Goal: Transaction & Acquisition: Subscribe to service/newsletter

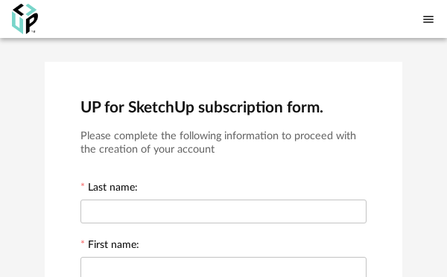
click at [19, 15] on img at bounding box center [25, 19] width 26 height 31
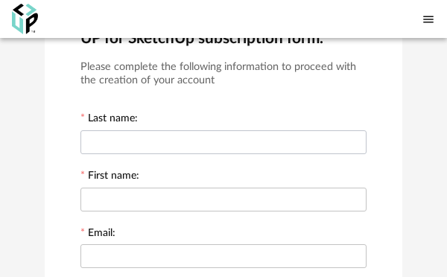
scroll to position [72, 0]
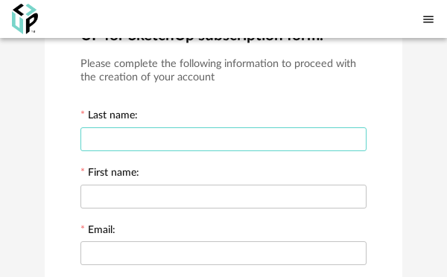
click at [121, 150] on div at bounding box center [223, 139] width 286 height 30
type input "******"
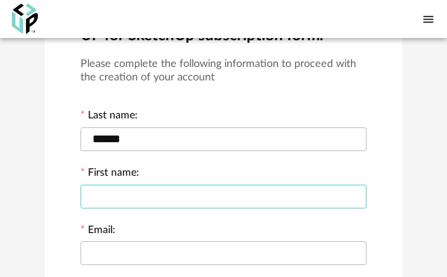
click at [161, 203] on input "text" at bounding box center [223, 197] width 286 height 24
type input "*****"
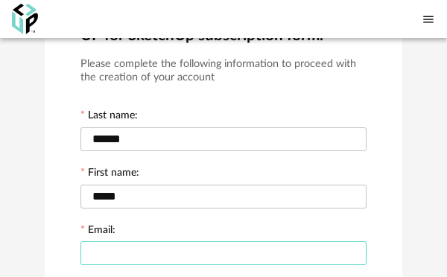
click at [125, 255] on input "text" at bounding box center [223, 253] width 286 height 24
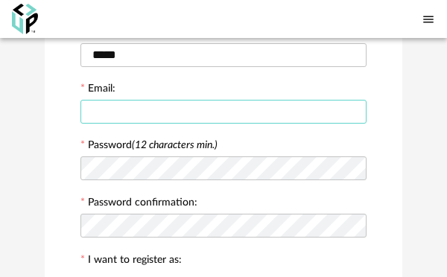
scroll to position [220, 0]
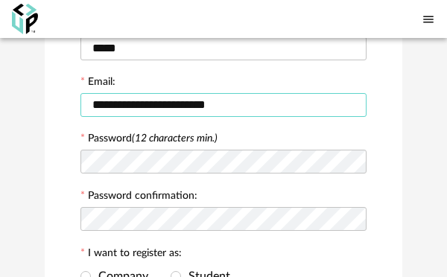
type input "**********"
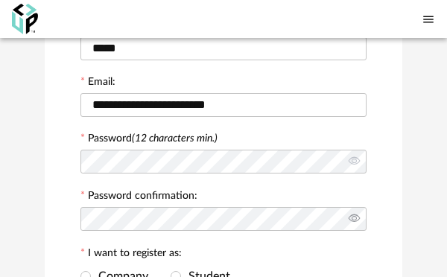
click at [346, 225] on icon at bounding box center [353, 220] width 19 height 30
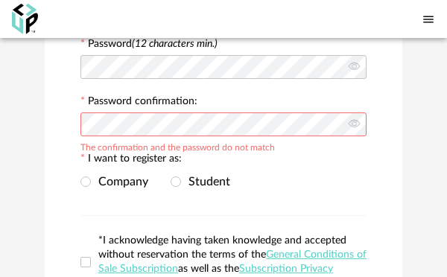
scroll to position [365, 0]
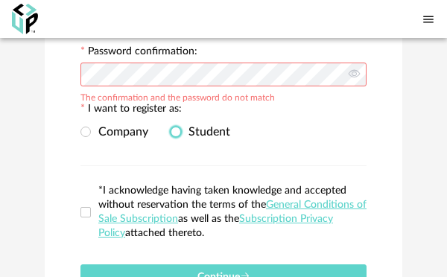
click at [171, 137] on span at bounding box center [176, 132] width 10 height 10
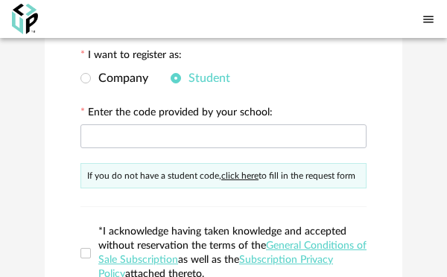
scroll to position [404, 0]
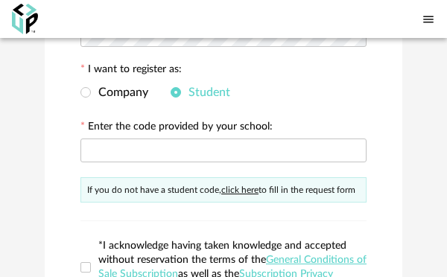
click at [86, 106] on div "Company Student" at bounding box center [223, 93] width 286 height 30
click at [84, 98] on span at bounding box center [85, 92] width 10 height 10
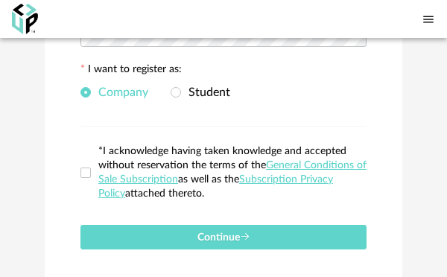
click at [82, 178] on span at bounding box center [85, 173] width 10 height 10
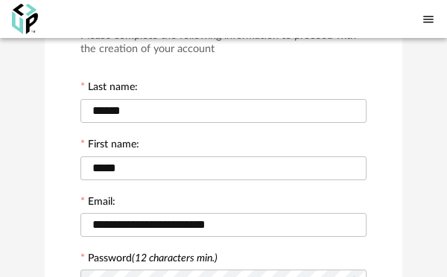
scroll to position [106, 0]
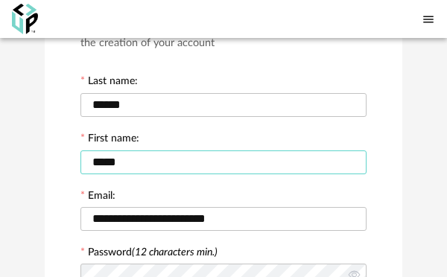
click at [136, 159] on input "*****" at bounding box center [223, 162] width 286 height 24
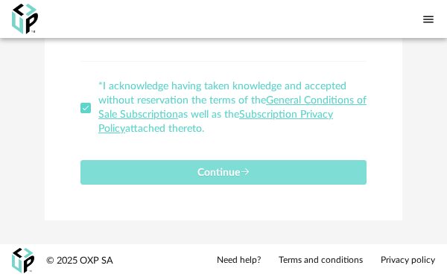
type input "*****"
click at [150, 172] on button "Continue" at bounding box center [223, 172] width 286 height 25
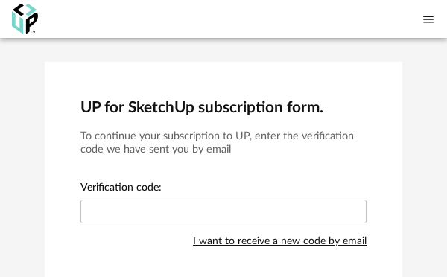
scroll to position [32, 0]
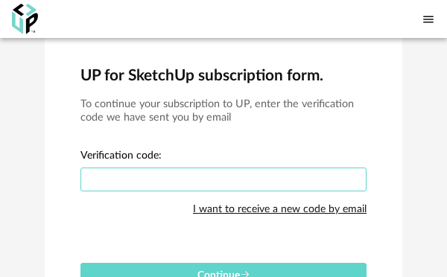
click at [133, 176] on input "text" at bounding box center [223, 180] width 286 height 24
click at [116, 179] on input "text" at bounding box center [223, 180] width 286 height 24
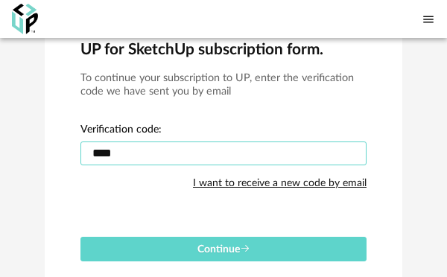
scroll to position [75, 0]
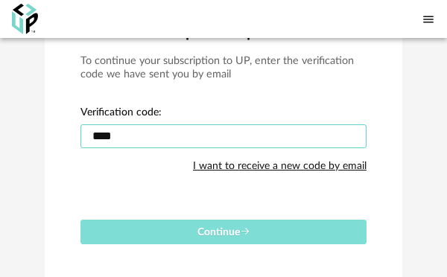
type input "****"
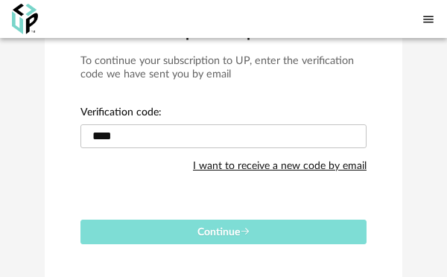
click at [142, 225] on button "Continue" at bounding box center [223, 232] width 286 height 25
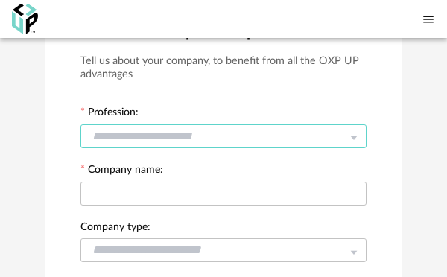
click at [154, 136] on input "text" at bounding box center [223, 136] width 286 height 24
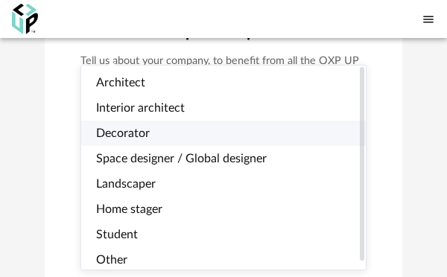
click at [151, 132] on li "Decorator" at bounding box center [223, 133] width 284 height 25
type input "*********"
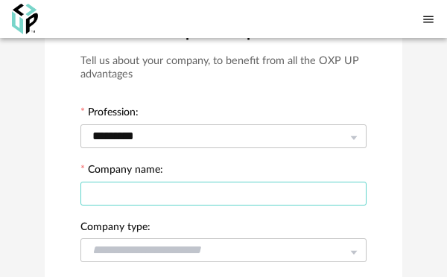
click at [133, 185] on input "text" at bounding box center [223, 194] width 286 height 24
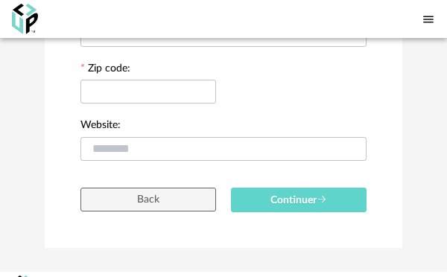
scroll to position [561, 0]
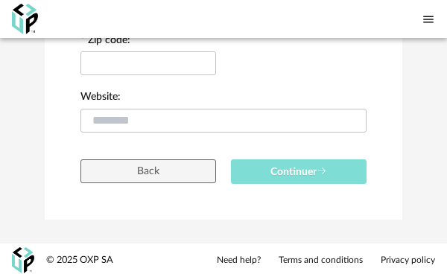
type input "*****"
click at [255, 175] on button "Continuer" at bounding box center [299, 171] width 136 height 25
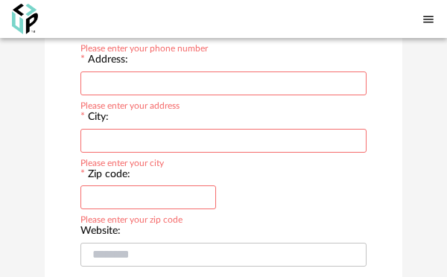
scroll to position [407, 0]
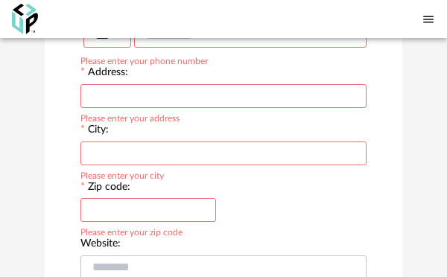
click at [127, 220] on input "text" at bounding box center [148, 210] width 136 height 24
type input "*"
type input "****"
click at [145, 165] on input "text" at bounding box center [223, 153] width 286 height 24
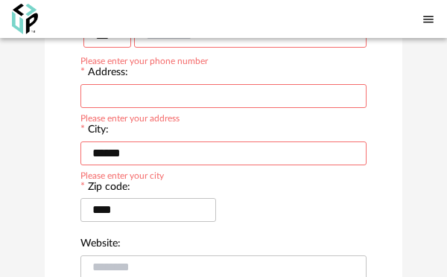
type input "******"
click at [146, 104] on input "text" at bounding box center [223, 96] width 286 height 24
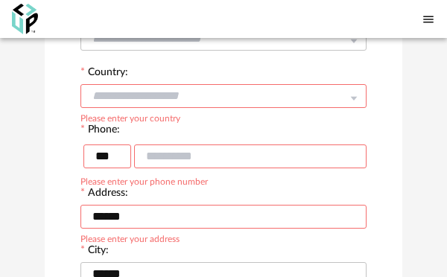
scroll to position [257, 0]
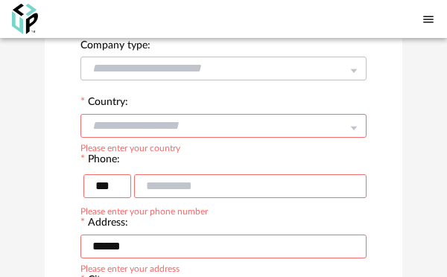
type input "******"
click at [177, 191] on input "text" at bounding box center [250, 186] width 232 height 24
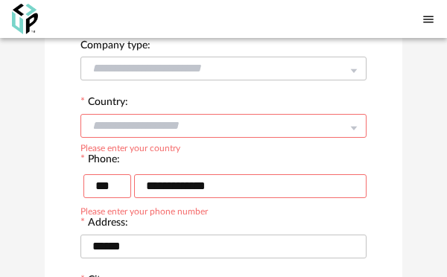
type input "**********"
click at [178, 129] on input "text" at bounding box center [223, 126] width 286 height 24
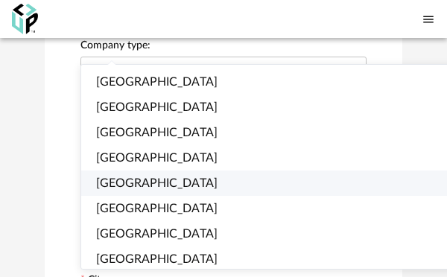
click at [163, 176] on li "Afghanistan" at bounding box center [278, 183] width 395 height 25
type input "**********"
type input "***"
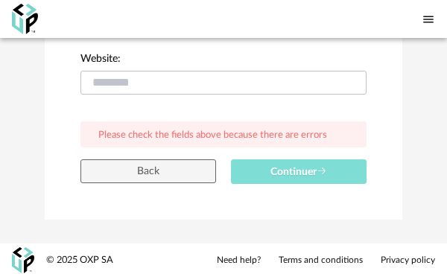
click at [267, 174] on button "Continuer" at bounding box center [299, 171] width 136 height 25
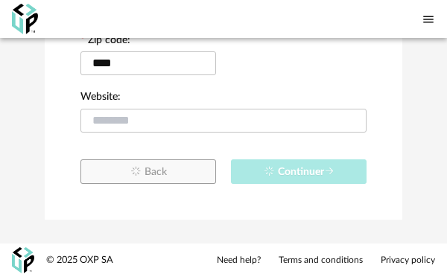
scroll to position [561, 0]
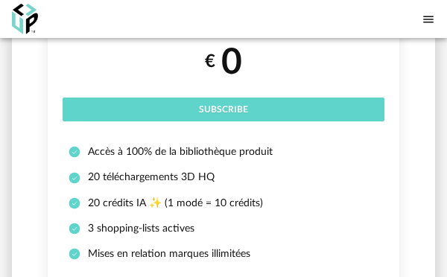
scroll to position [236, 0]
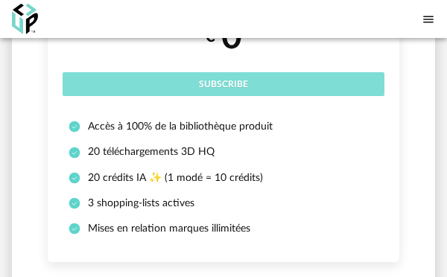
click at [194, 81] on button "Subscribe" at bounding box center [224, 84] width 322 height 24
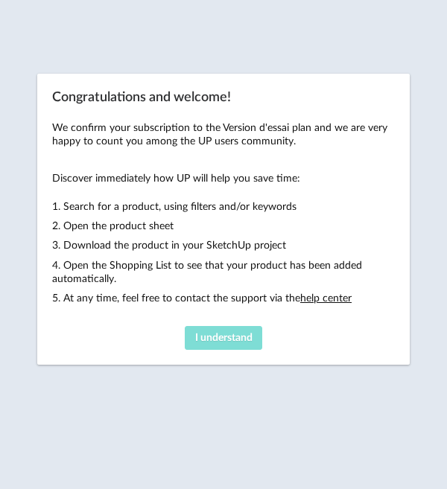
click at [212, 336] on span "I understand" at bounding box center [223, 338] width 57 height 10
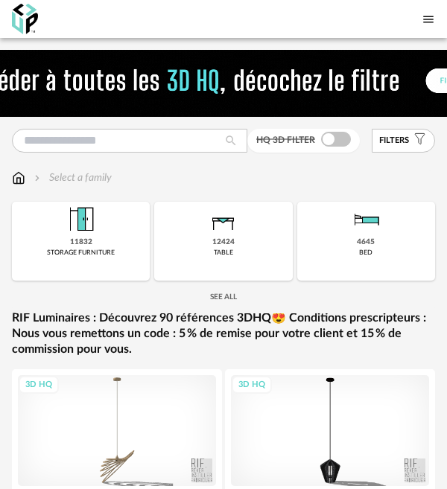
click at [445, 17] on div "New shopping list Update my Shopping List Refresh icon Shopping Lists Library M…" at bounding box center [228, 19] width 438 height 38
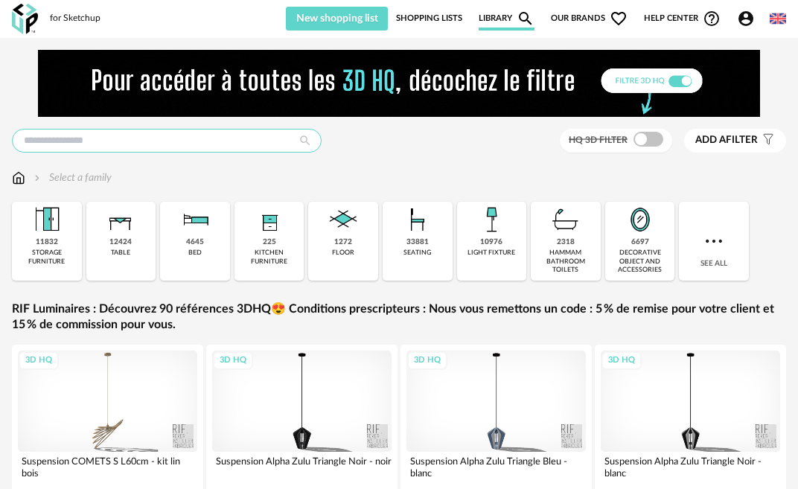
click at [104, 142] on input "text" at bounding box center [167, 141] width 310 height 24
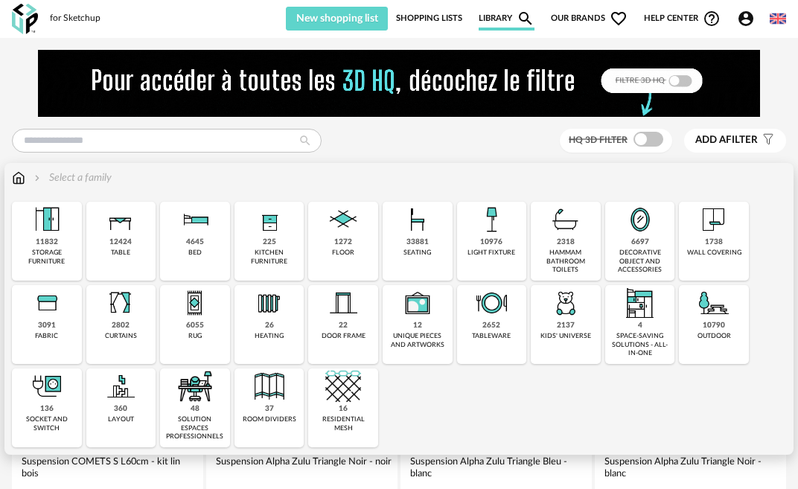
click at [17, 182] on img at bounding box center [18, 178] width 13 height 15
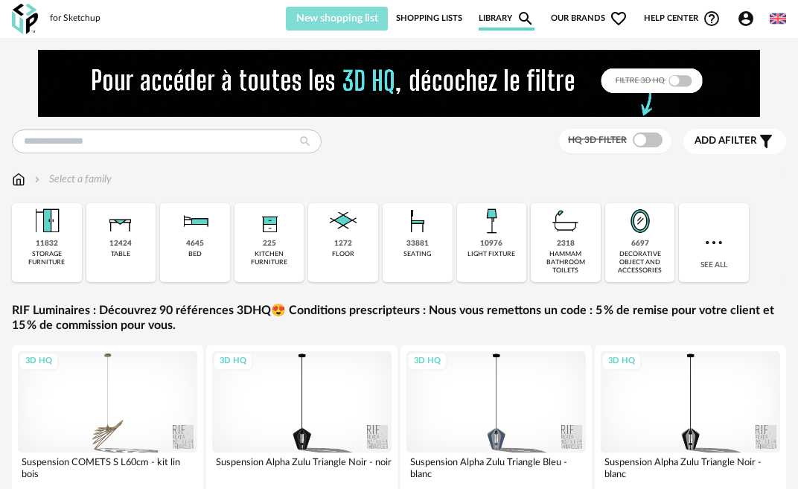
click at [332, 22] on span "New shopping list" at bounding box center [337, 18] width 82 height 10
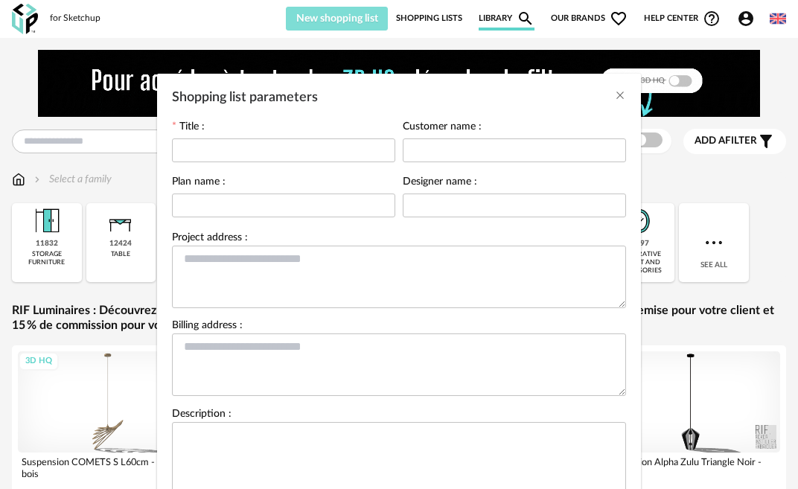
scroll to position [122, 0]
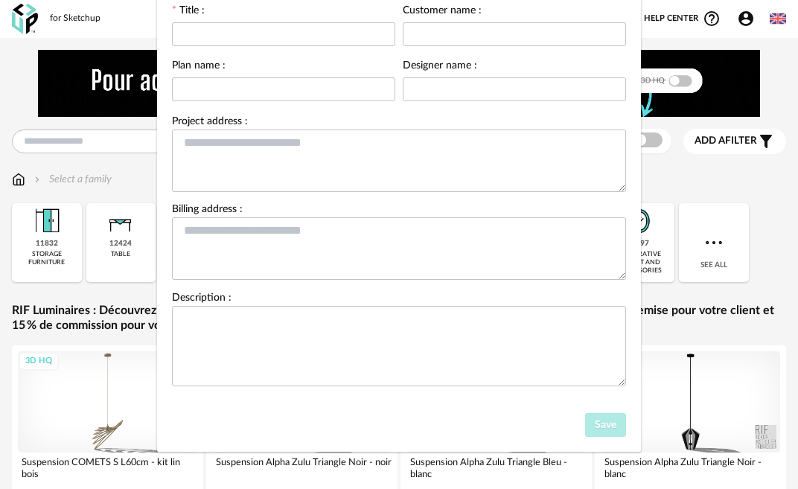
click at [661, 35] on div "Shopping list parameters Title : Customer name : Plan name : Designer name : Pr…" at bounding box center [399, 244] width 798 height 489
click at [436, 12] on label "Customer name :" at bounding box center [442, 11] width 79 height 13
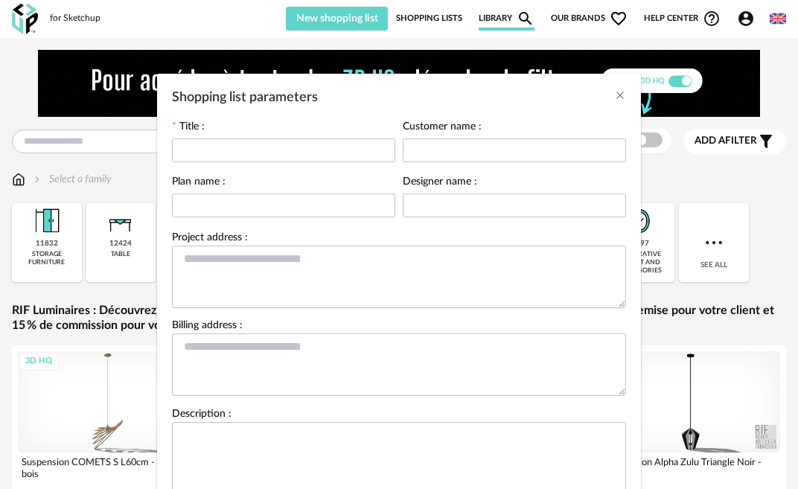
click at [306, 47] on div "Shopping list parameters Title : Customer name : Plan name : Designer name : Pr…" at bounding box center [399, 244] width 798 height 489
click at [621, 95] on icon "Close" at bounding box center [620, 95] width 12 height 12
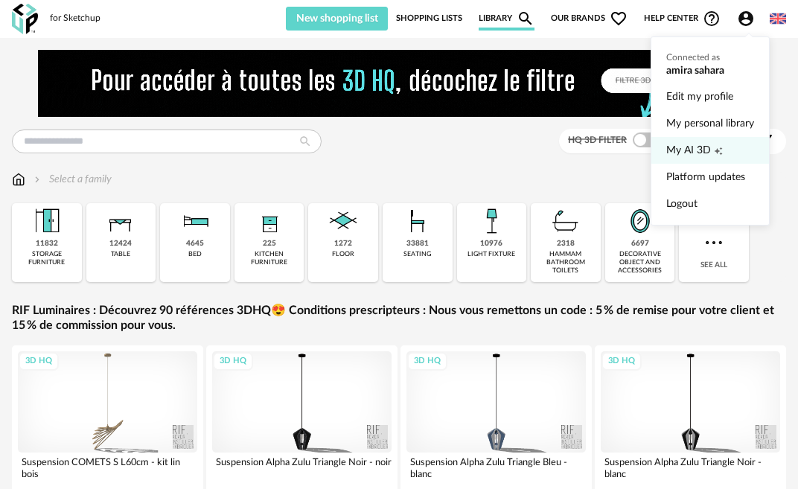
click at [703, 156] on span "My AI 3D" at bounding box center [688, 150] width 45 height 27
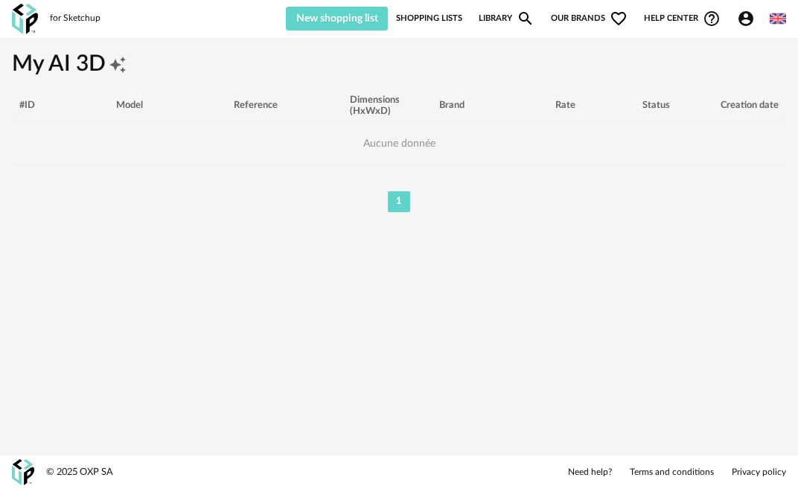
click at [387, 146] on span "Aucune donnée" at bounding box center [399, 143] width 387 height 45
click at [400, 204] on li "1" at bounding box center [399, 201] width 22 height 21
click at [523, 19] on icon "Magnify icon" at bounding box center [526, 19] width 18 height 18
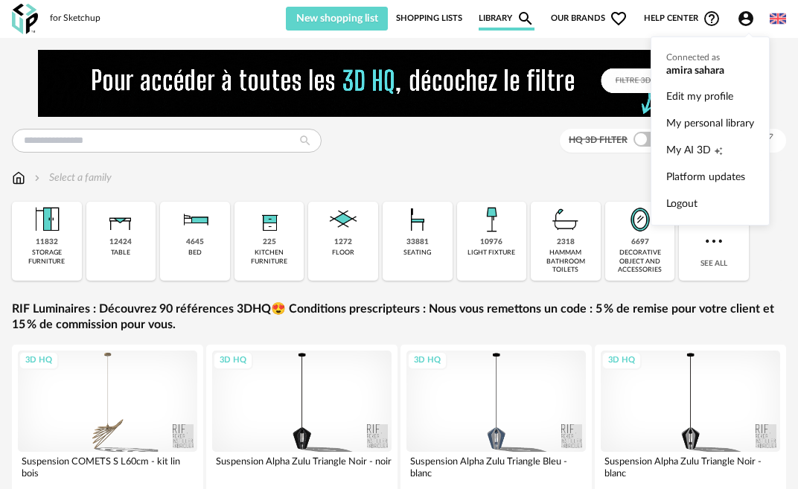
click at [748, 20] on icon "Account Circle icon" at bounding box center [746, 19] width 18 height 18
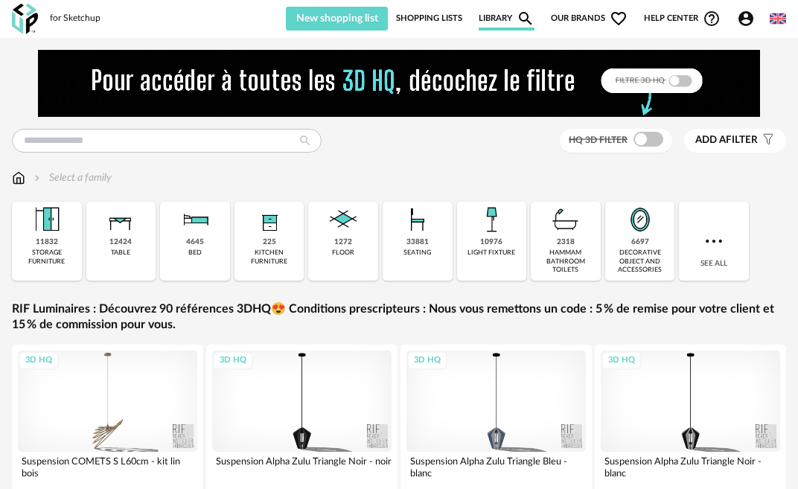
click at [701, 19] on span "Help center Help Circle Outline icon" at bounding box center [682, 19] width 77 height 18
click at [619, 17] on icon "Heart Outline icon" at bounding box center [619, 19] width 18 height 18
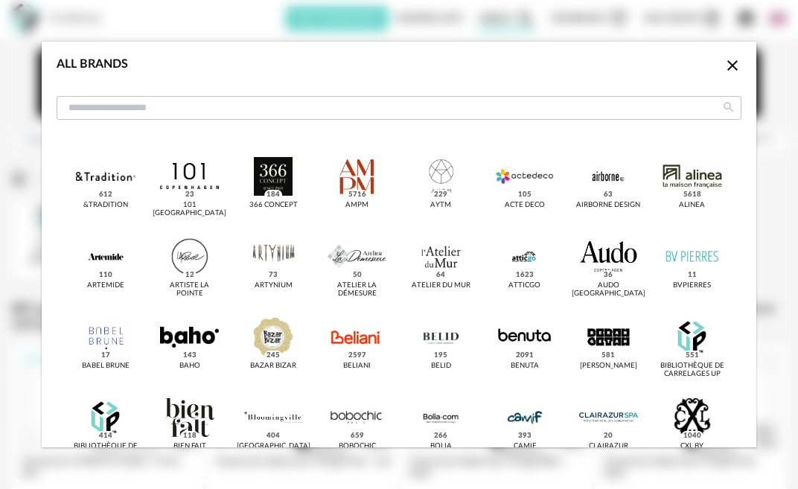
click at [728, 69] on icon "Close icon" at bounding box center [733, 66] width 18 height 18
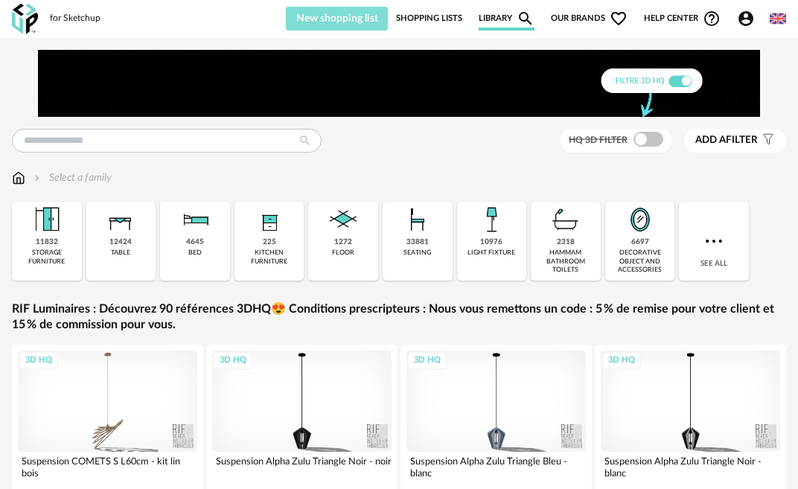
click at [340, 22] on span "New shopping list" at bounding box center [337, 18] width 82 height 10
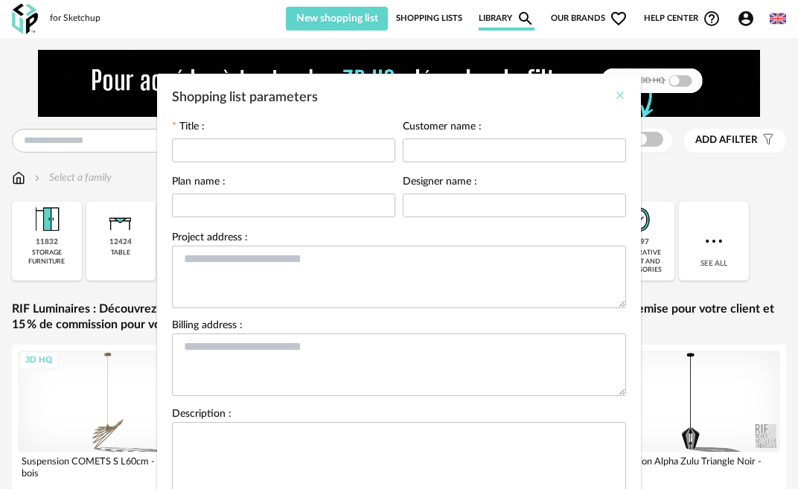
click at [620, 92] on icon "Close" at bounding box center [620, 95] width 12 height 12
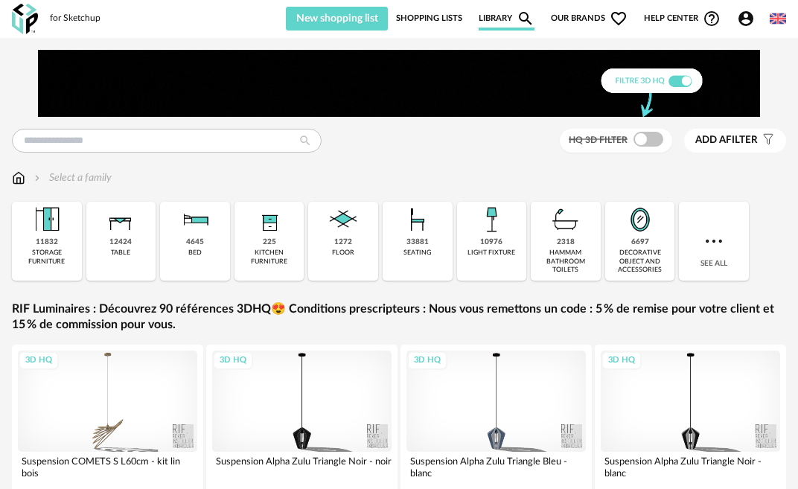
click at [771, 22] on img at bounding box center [778, 18] width 16 height 16
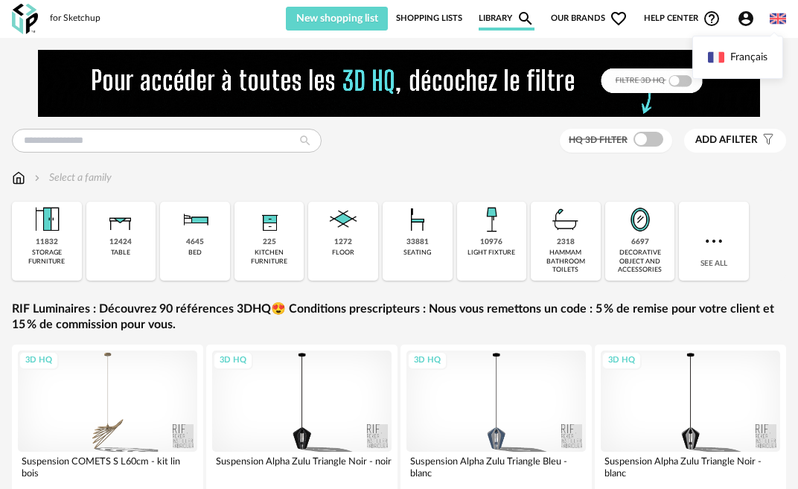
click at [747, 21] on icon "Account Circle icon" at bounding box center [746, 19] width 18 height 18
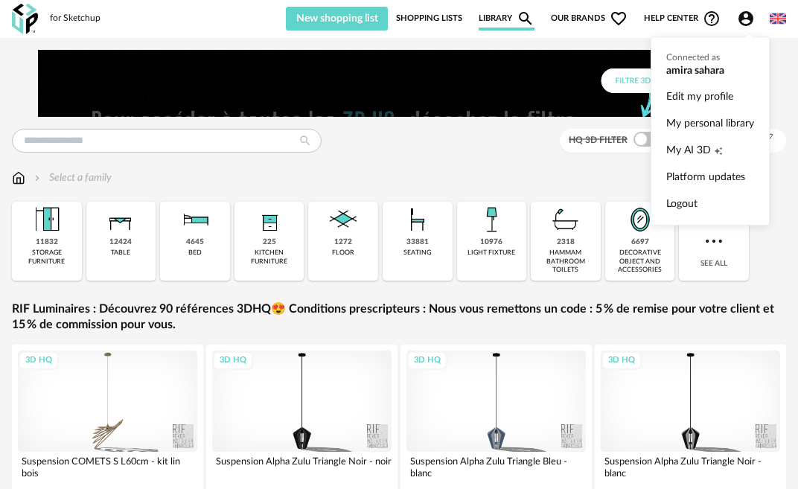
click at [748, 25] on icon "Account Circle icon" at bounding box center [746, 18] width 15 height 15
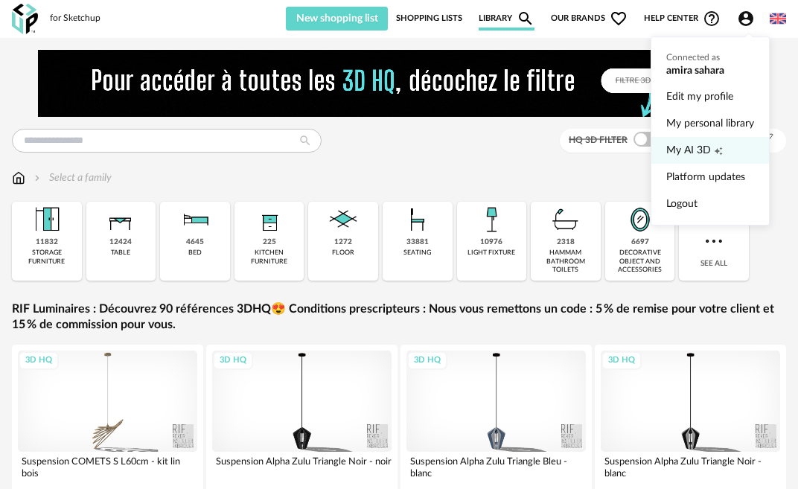
click at [719, 152] on icon "Creation icon" at bounding box center [718, 151] width 9 height 9
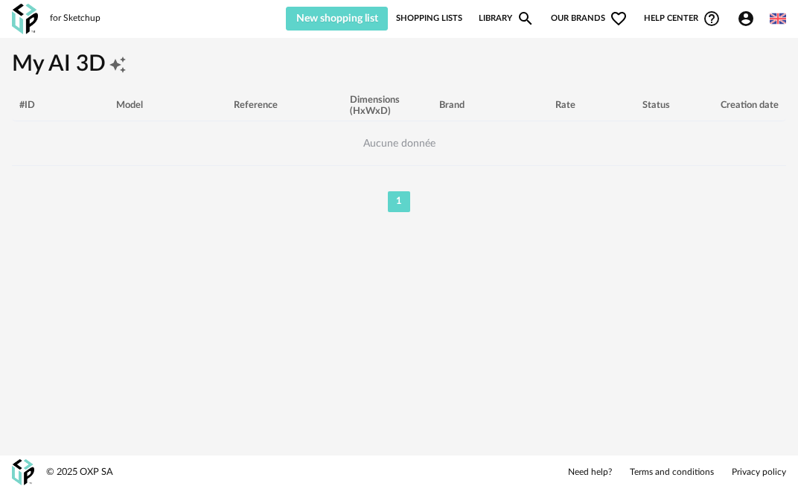
click at [400, 203] on li "1" at bounding box center [399, 201] width 22 height 21
click at [381, 107] on div "Dimensions (HxWxD)" at bounding box center [387, 106] width 89 height 23
click at [453, 109] on div "Brand" at bounding box center [490, 105] width 116 height 11
click at [571, 105] on div "Rate" at bounding box center [574, 105] width 52 height 11
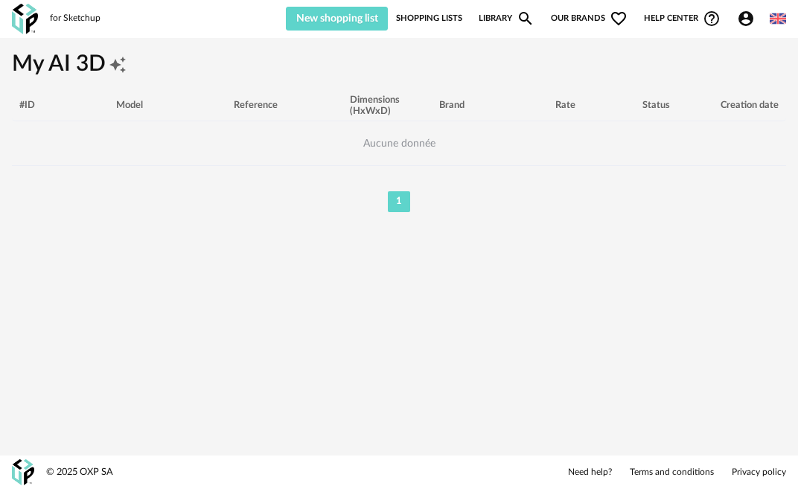
click at [430, 19] on link "Shopping Lists" at bounding box center [429, 19] width 66 height 24
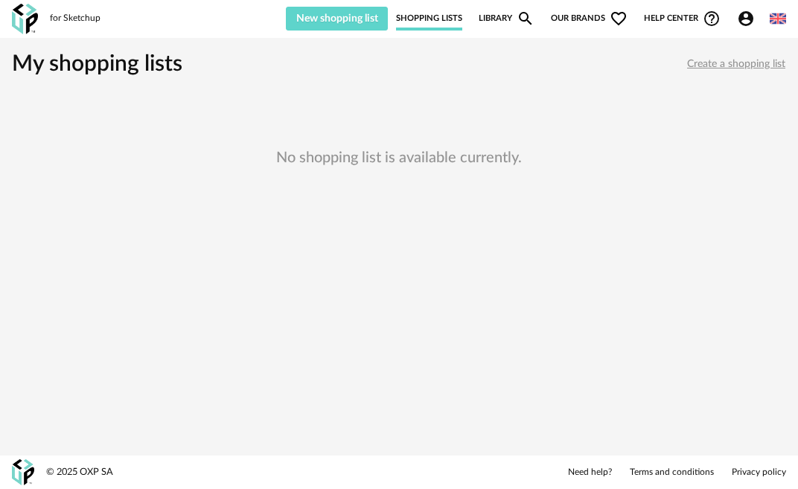
click at [529, 19] on icon "Magnify icon" at bounding box center [526, 19] width 18 height 18
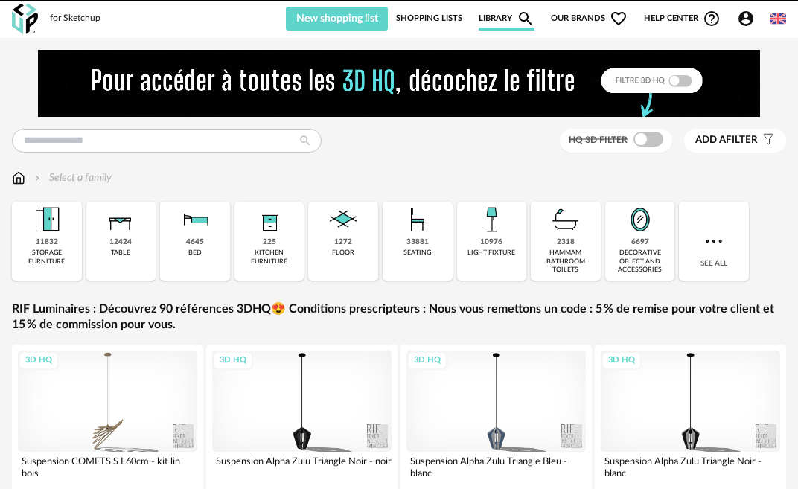
click at [613, 18] on icon "Heart Outline icon" at bounding box center [618, 18] width 15 height 13
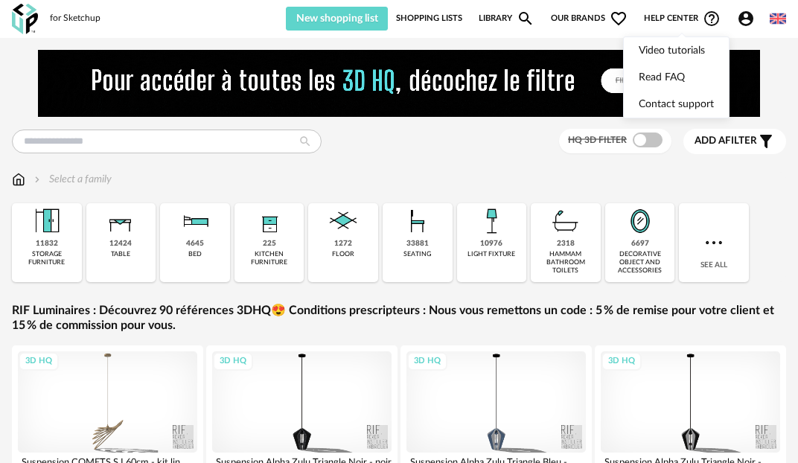
click at [711, 18] on icon "Help Circle Outline icon" at bounding box center [712, 19] width 18 height 18
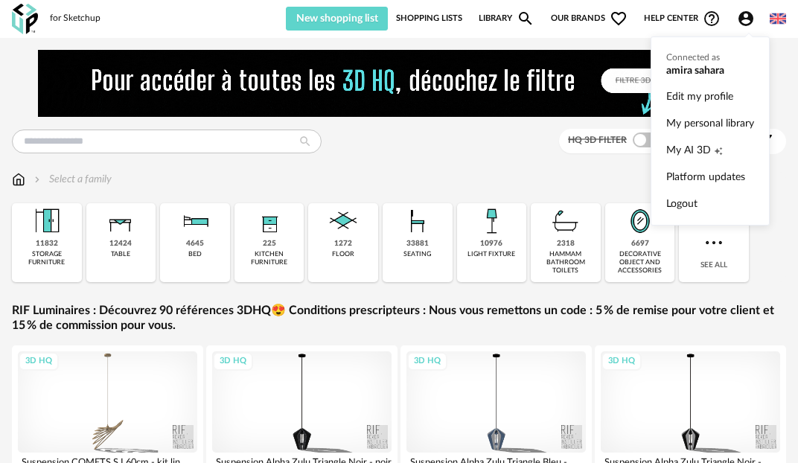
click at [746, 21] on icon "Account Circle icon" at bounding box center [746, 19] width 18 height 18
click at [692, 147] on span "My AI 3D" at bounding box center [688, 150] width 45 height 27
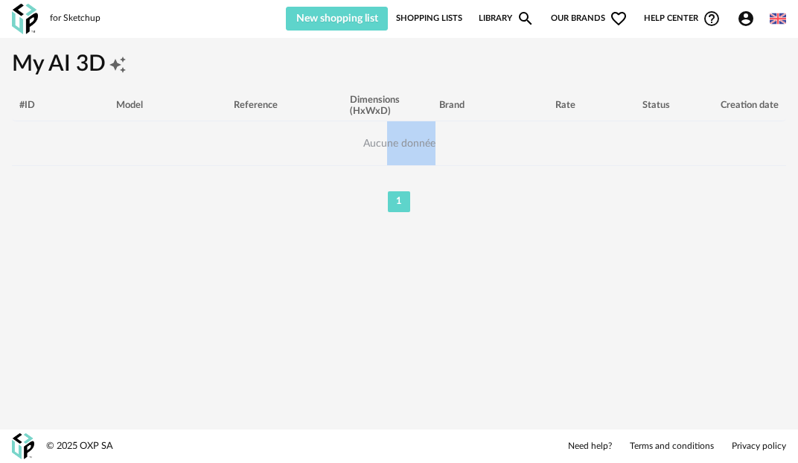
drag, startPoint x: 387, startPoint y: 147, endPoint x: 470, endPoint y: 147, distance: 82.7
click at [471, 147] on span "Aucune donnée" at bounding box center [399, 143] width 387 height 45
click at [487, 139] on span "Aucune donnée" at bounding box center [399, 143] width 387 height 45
click at [400, 203] on li "1" at bounding box center [399, 201] width 22 height 21
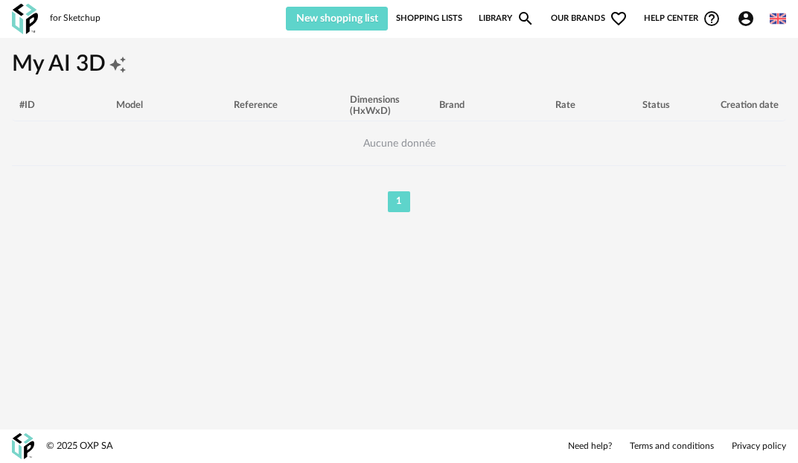
click at [483, 69] on h1 "My AI 3D Creation icon" at bounding box center [399, 64] width 774 height 29
click at [320, 20] on span "New shopping list" at bounding box center [337, 18] width 82 height 10
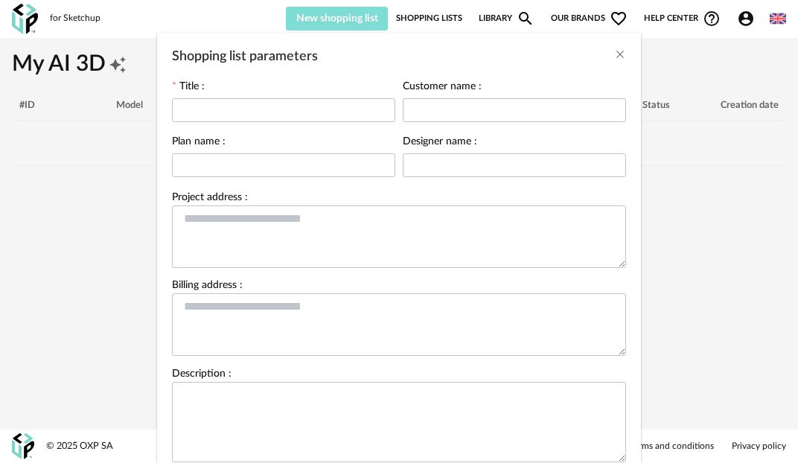
scroll to position [38, 0]
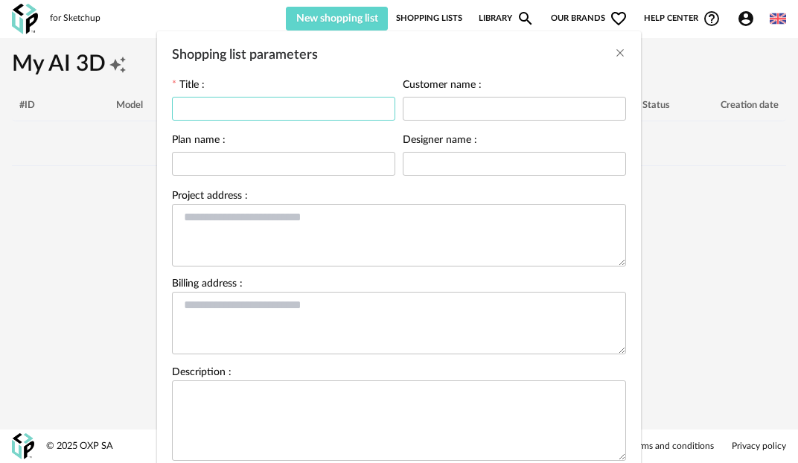
click at [308, 115] on input "Shopping list parameters" at bounding box center [283, 109] width 223 height 24
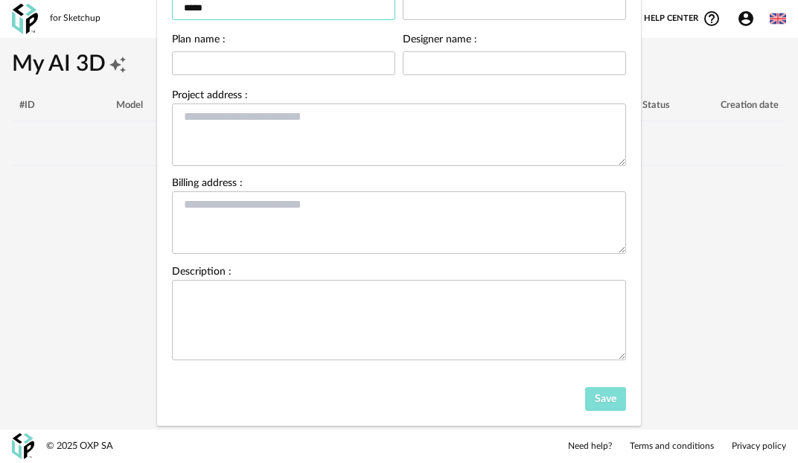
type input "*****"
click at [598, 401] on span "Save" at bounding box center [606, 399] width 22 height 10
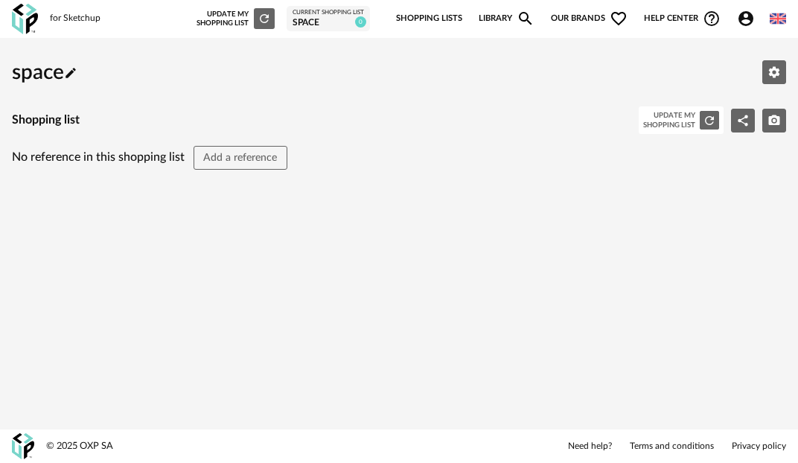
click at [330, 17] on div "space" at bounding box center [328, 23] width 71 height 12
click at [781, 22] on img at bounding box center [778, 18] width 16 height 16
click at [623, 86] on div "space Pencil icon Edit parameters" at bounding box center [399, 72] width 774 height 45
click at [771, 70] on icon "Edit parameters" at bounding box center [774, 71] width 11 height 11
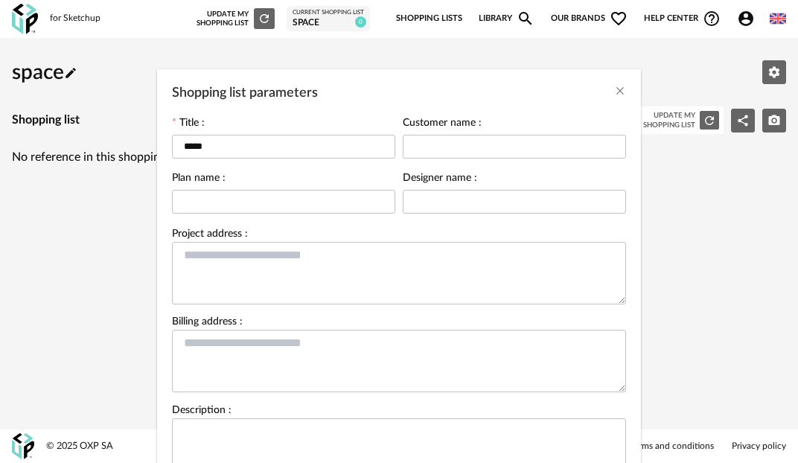
click at [702, 246] on div "Shopping list parameters Title : ***** Customer name : Plan name : Designer nam…" at bounding box center [399, 231] width 798 height 463
click at [442, 19] on div "Shopping list parameters Title : ***** Customer name : Plan name : Designer nam…" at bounding box center [399, 231] width 798 height 463
click at [402, 18] on div "Shopping list parameters Title : ***** Customer name : Plan name : Designer nam…" at bounding box center [399, 231] width 798 height 463
click at [227, 23] on div "Shopping list parameters Title : ***** Customer name : Plan name : Designer nam…" at bounding box center [399, 231] width 798 height 463
click at [619, 95] on icon "Close" at bounding box center [620, 91] width 12 height 12
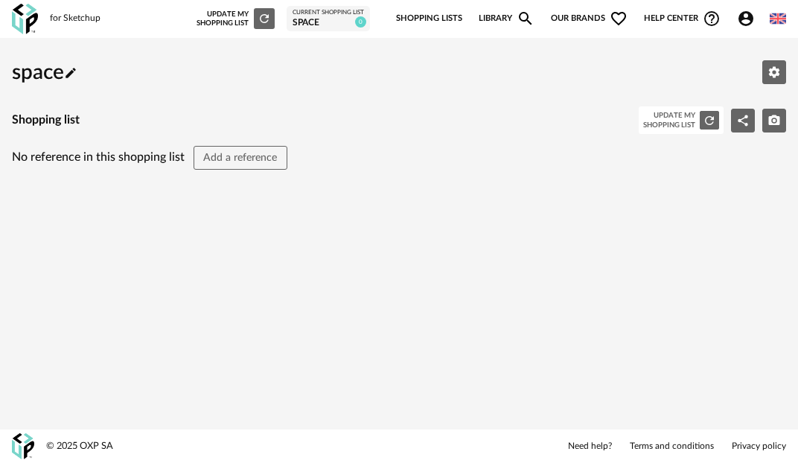
click at [259, 15] on icon "Refresh icon" at bounding box center [264, 18] width 13 height 13
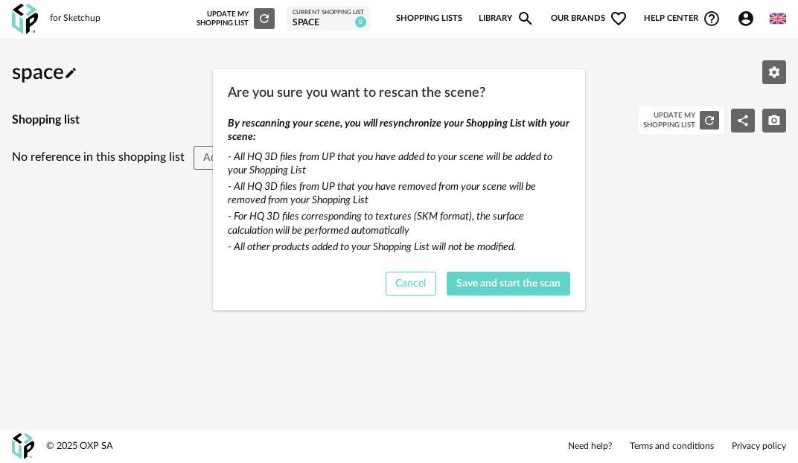
click at [408, 286] on span "Cancel" at bounding box center [410, 283] width 31 height 10
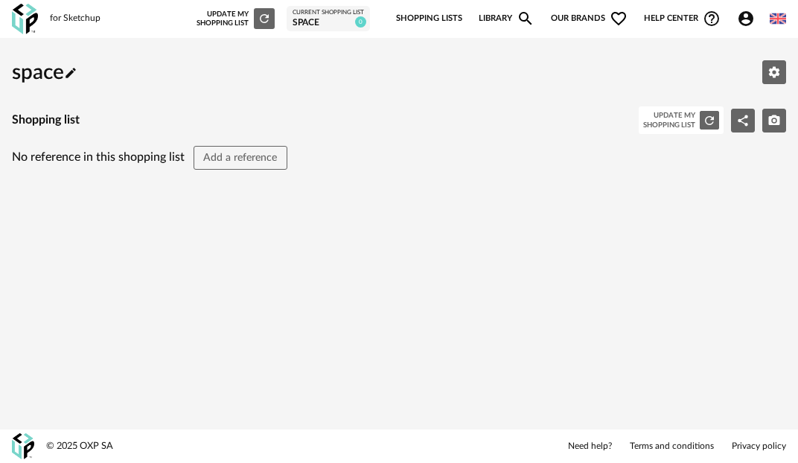
click at [749, 19] on icon "Account Circle icon" at bounding box center [746, 18] width 15 height 15
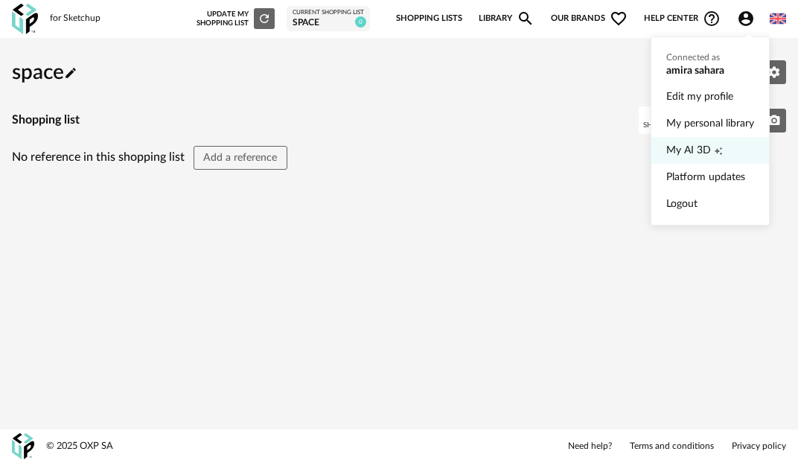
click at [707, 144] on span "My AI 3D" at bounding box center [688, 150] width 45 height 27
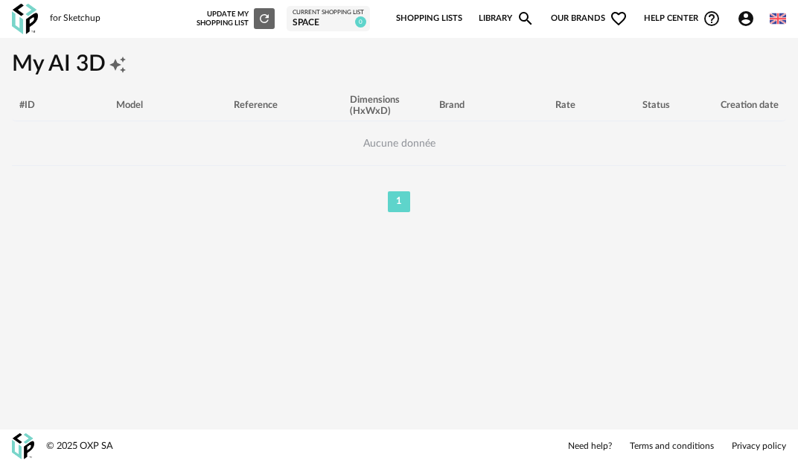
click at [369, 116] on div "Dimensions (HxWxD)" at bounding box center [387, 106] width 89 height 23
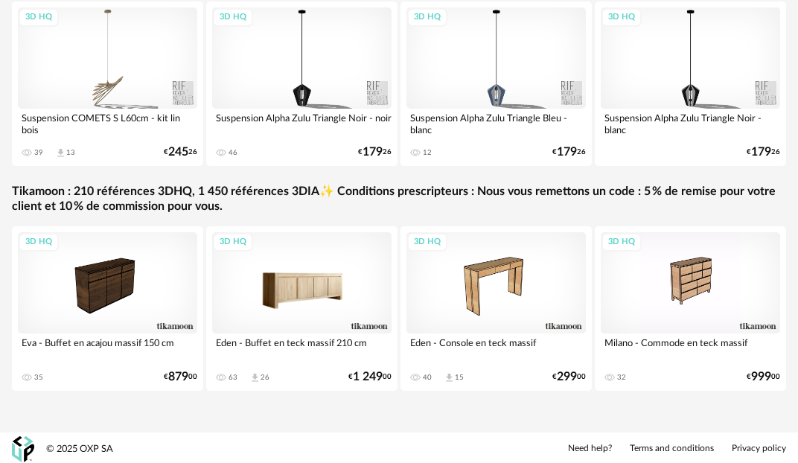
scroll to position [347, 0]
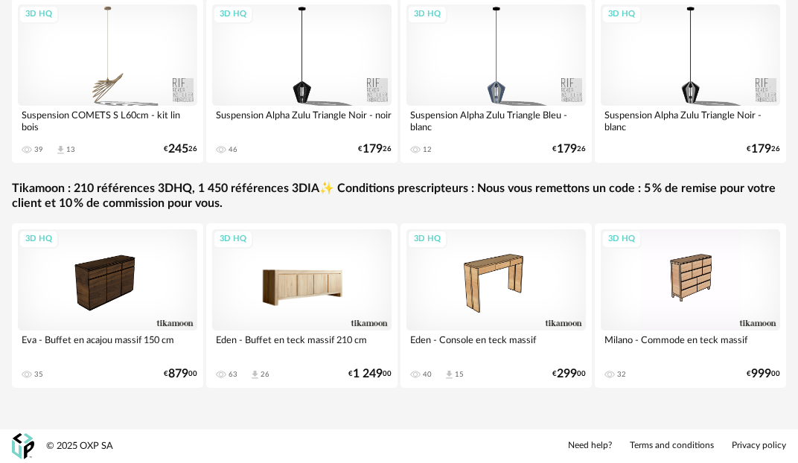
click at [290, 274] on div "3D HQ" at bounding box center [301, 279] width 179 height 101
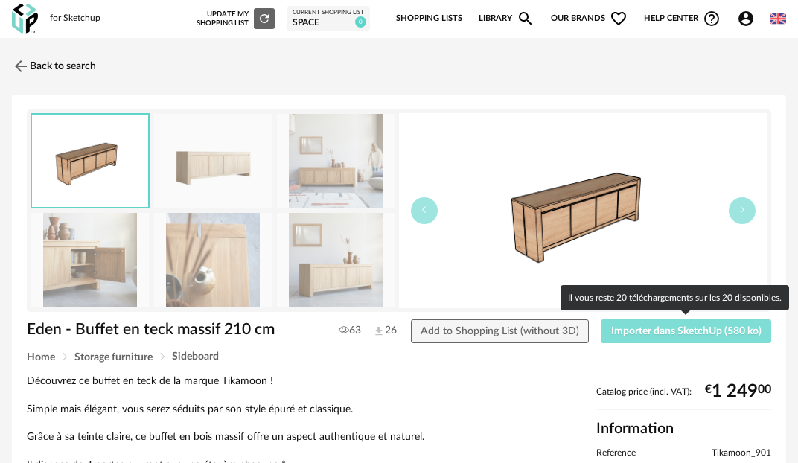
click at [646, 333] on span "Importer dans SketchUp (580 ko)" at bounding box center [686, 331] width 150 height 10
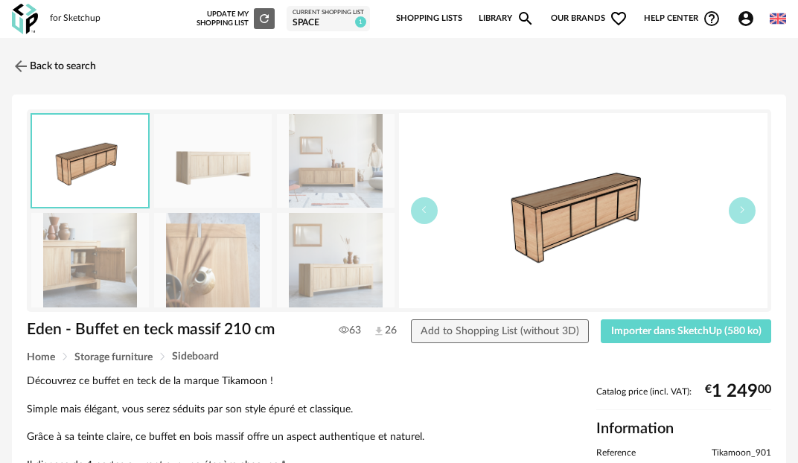
click at [415, 66] on div "Back to search" at bounding box center [399, 66] width 774 height 33
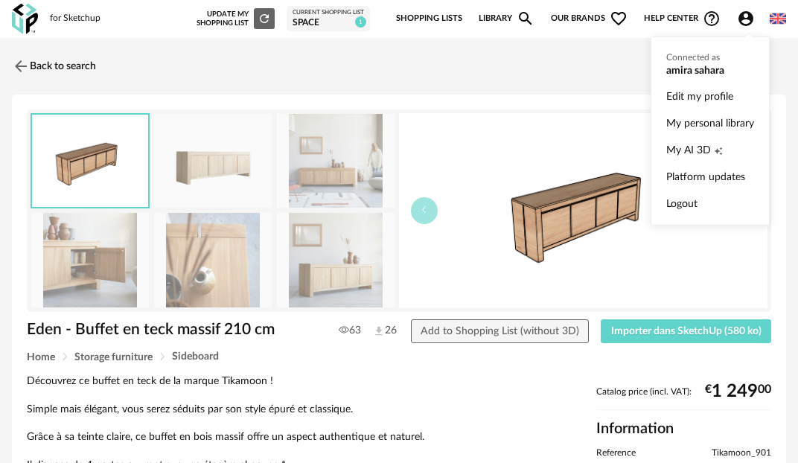
click at [741, 22] on icon "Account Circle icon" at bounding box center [746, 18] width 15 height 15
click at [687, 176] on link "Platform updates" at bounding box center [710, 177] width 88 height 27
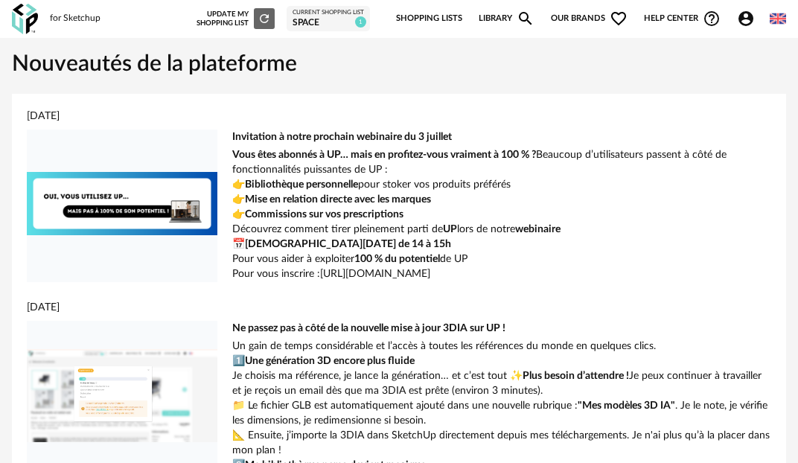
click at [780, 19] on img at bounding box center [778, 18] width 16 height 16
click at [498, 121] on div "[DATE]" at bounding box center [399, 116] width 745 height 15
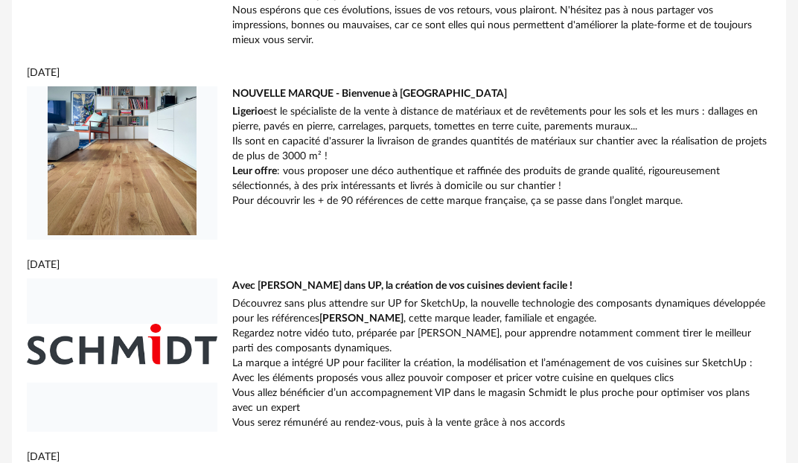
scroll to position [2175, 0]
